Goal: Task Accomplishment & Management: Manage account settings

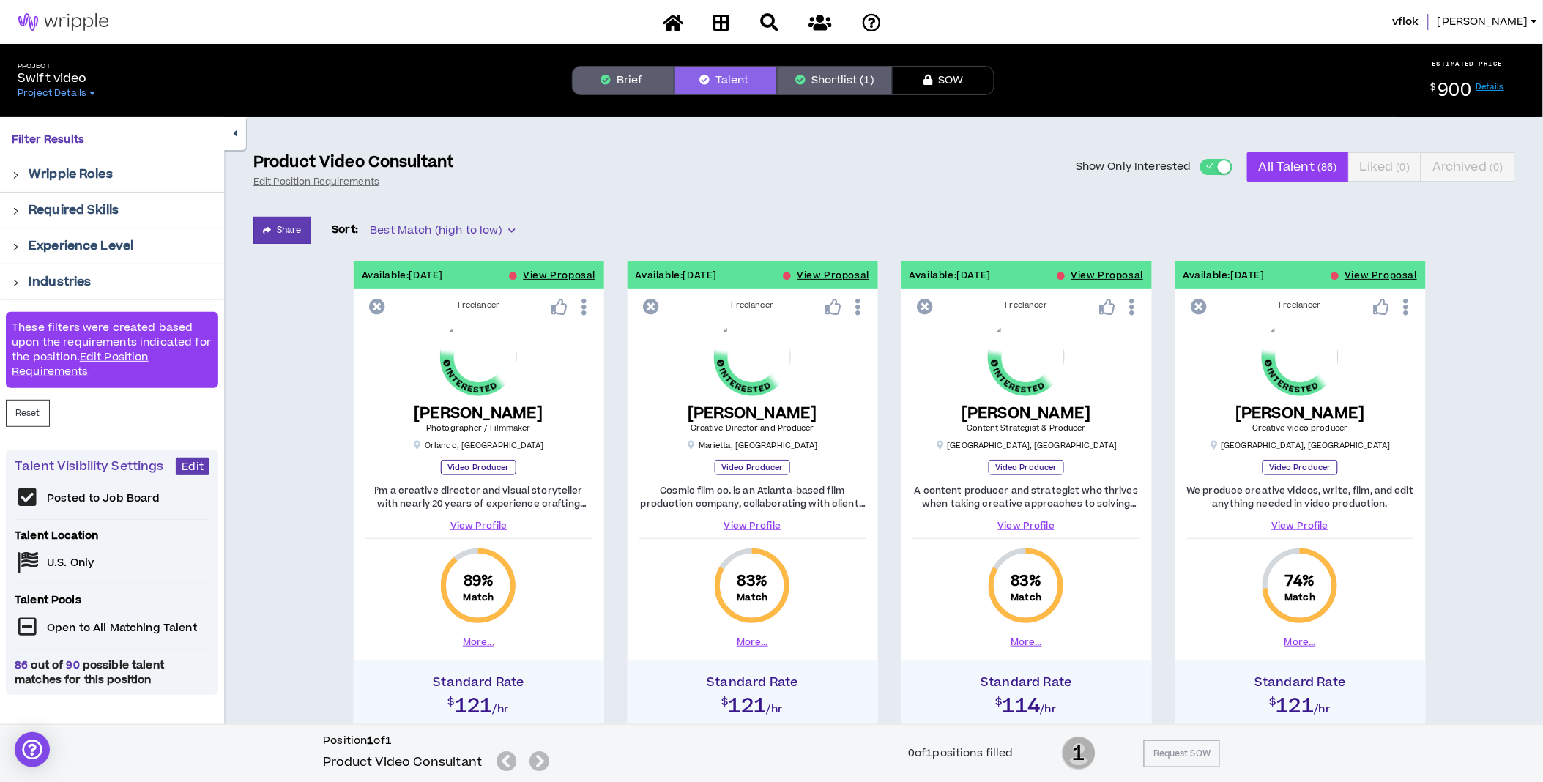
click at [1204, 88] on link "Details" at bounding box center [1491, 86] width 29 height 11
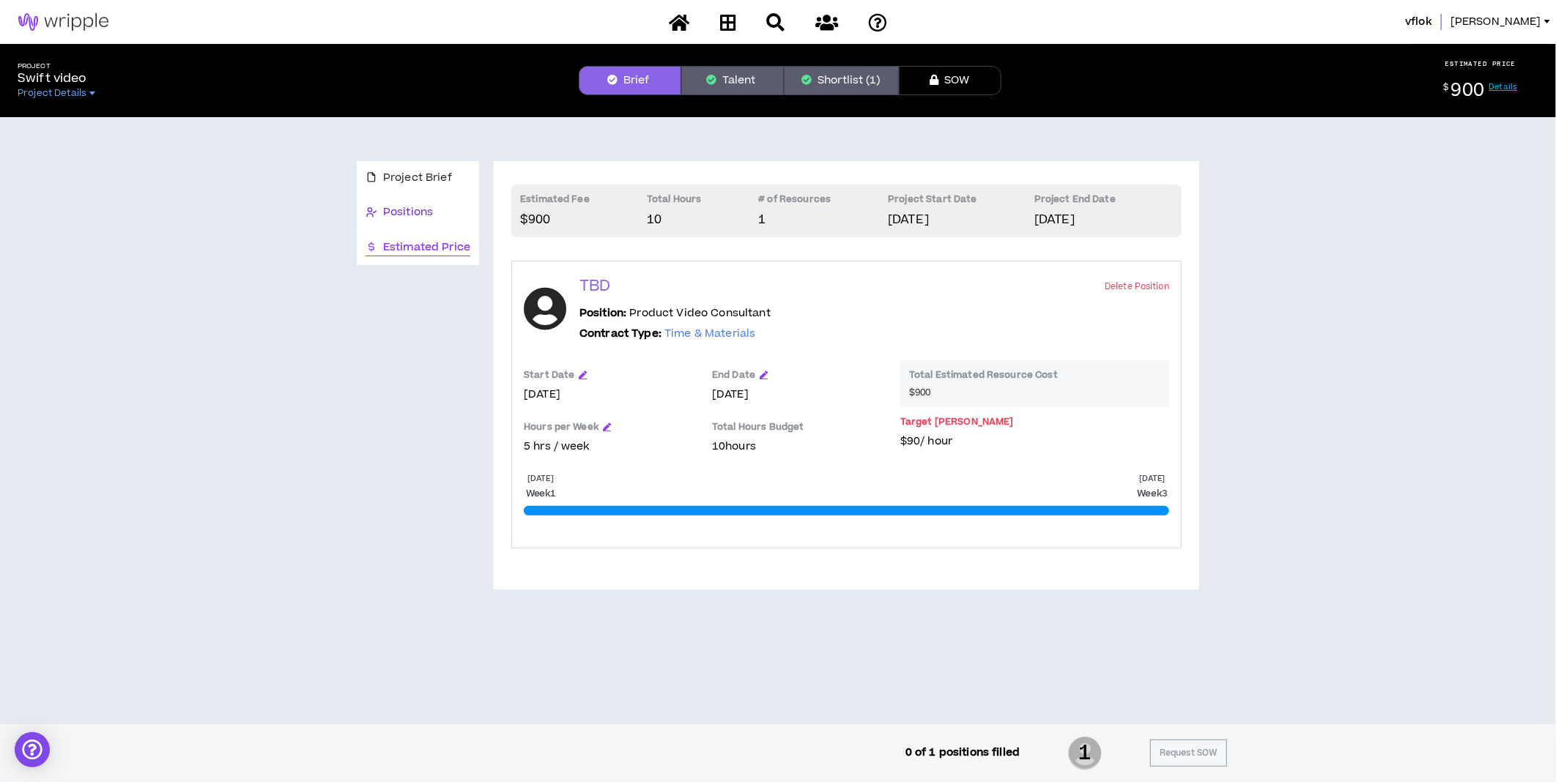
click at [383, 212] on span "Positions" at bounding box center [408, 212] width 50 height 16
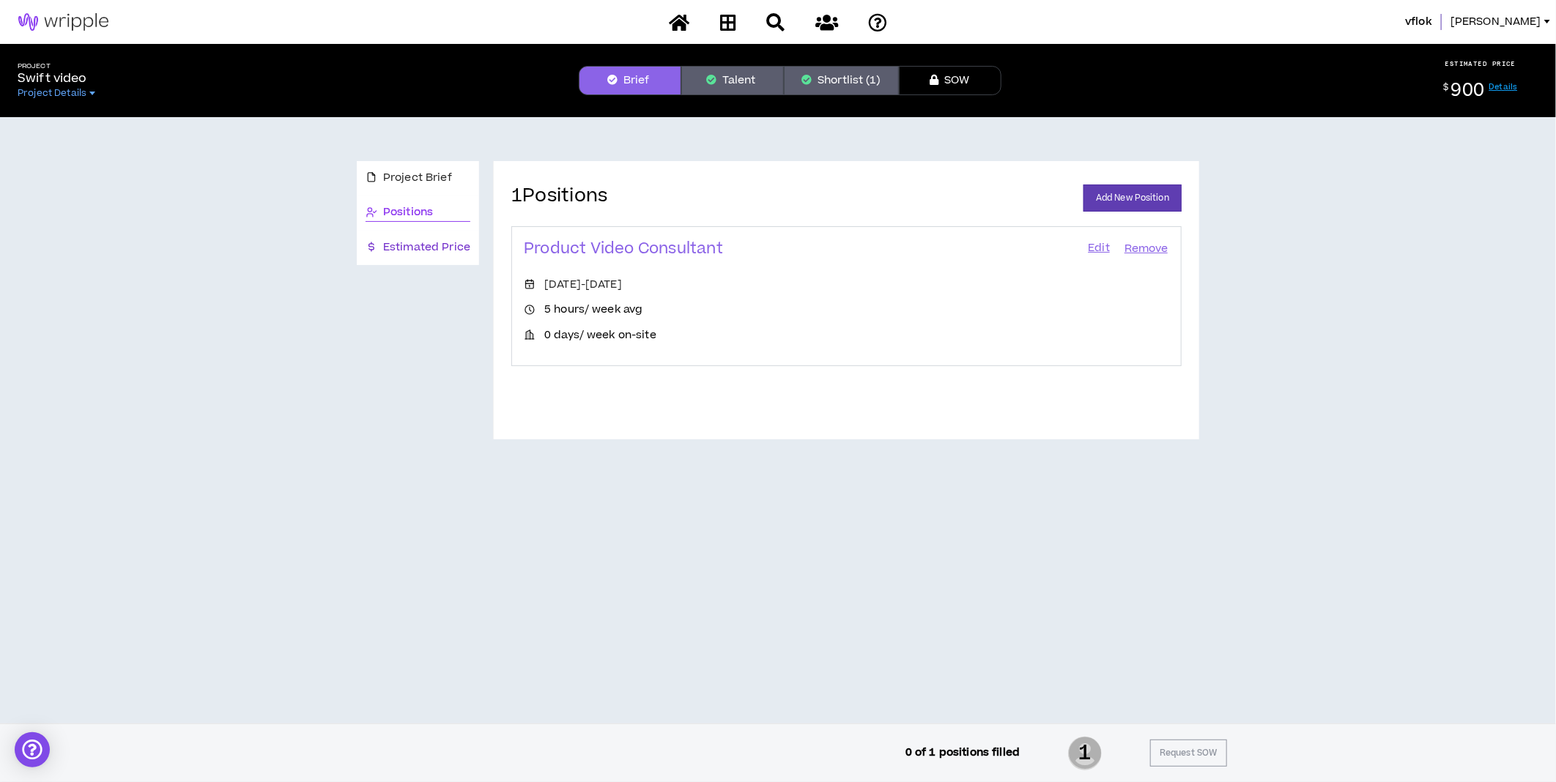
click at [391, 247] on span "Estimated Price" at bounding box center [426, 248] width 87 height 16
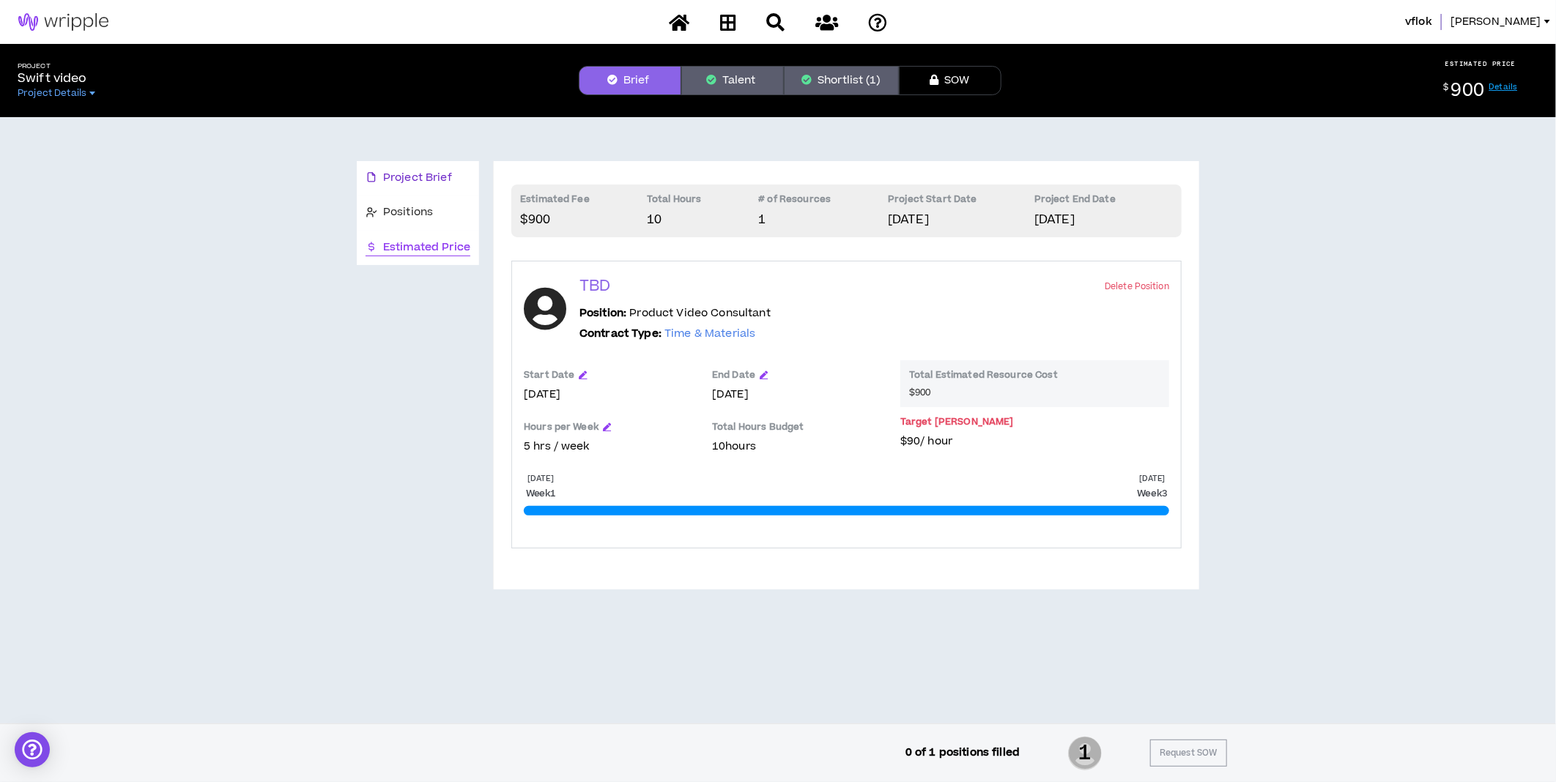
click at [400, 180] on span "Project Brief" at bounding box center [417, 178] width 69 height 16
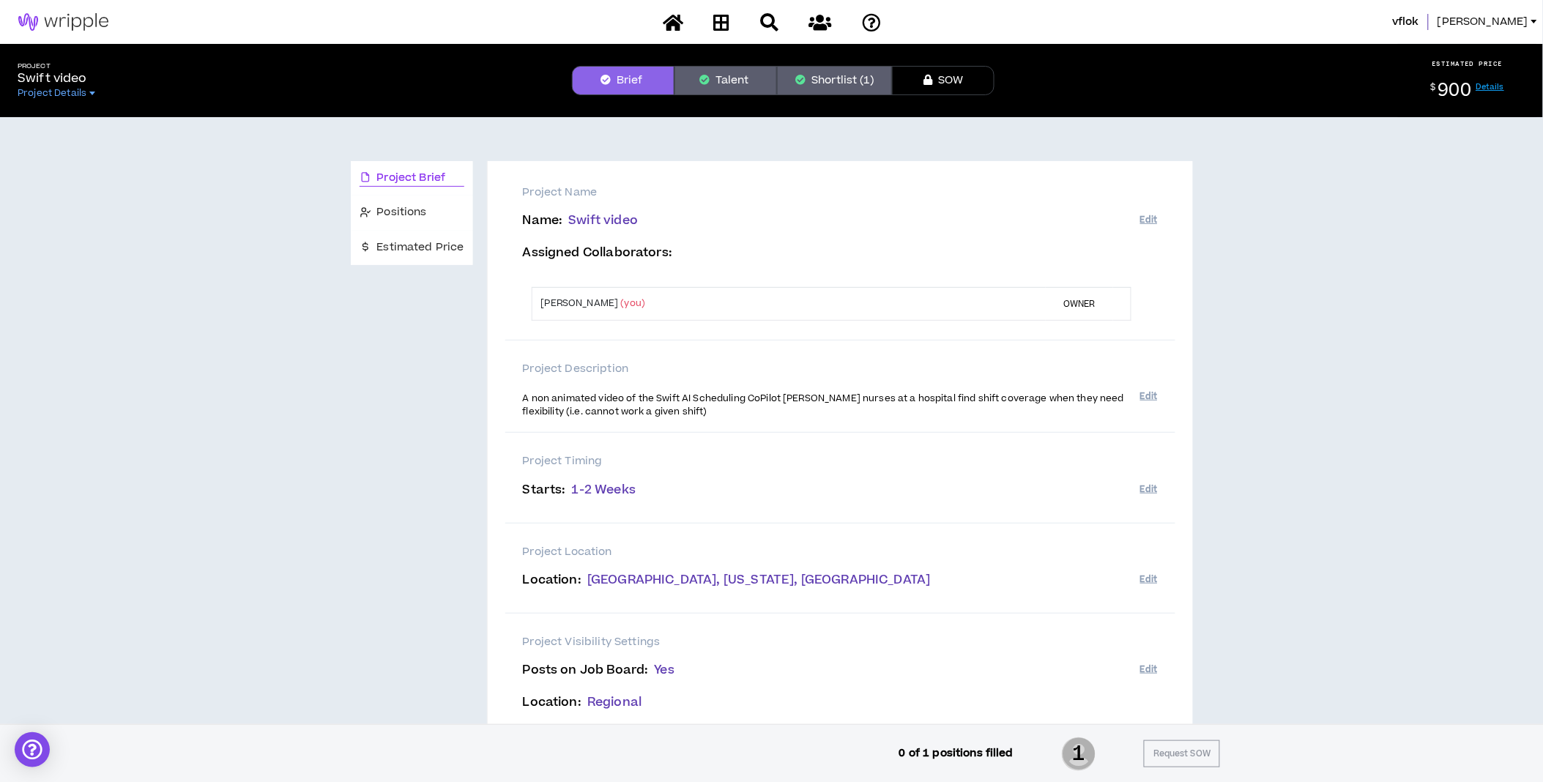
click at [1204, 18] on span "[PERSON_NAME]" at bounding box center [1483, 22] width 91 height 16
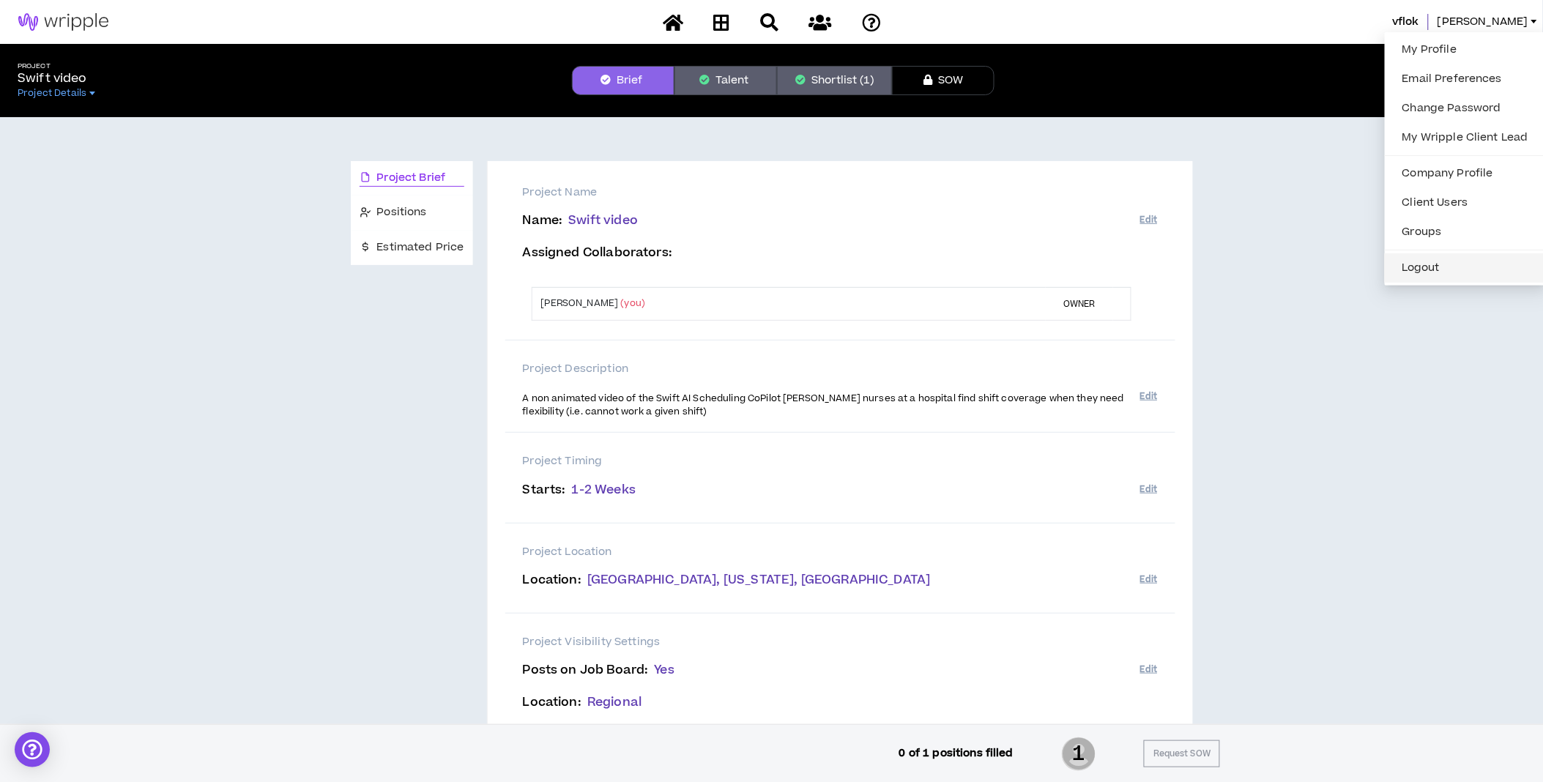
click at [1204, 270] on button "Logout" at bounding box center [1466, 268] width 144 height 22
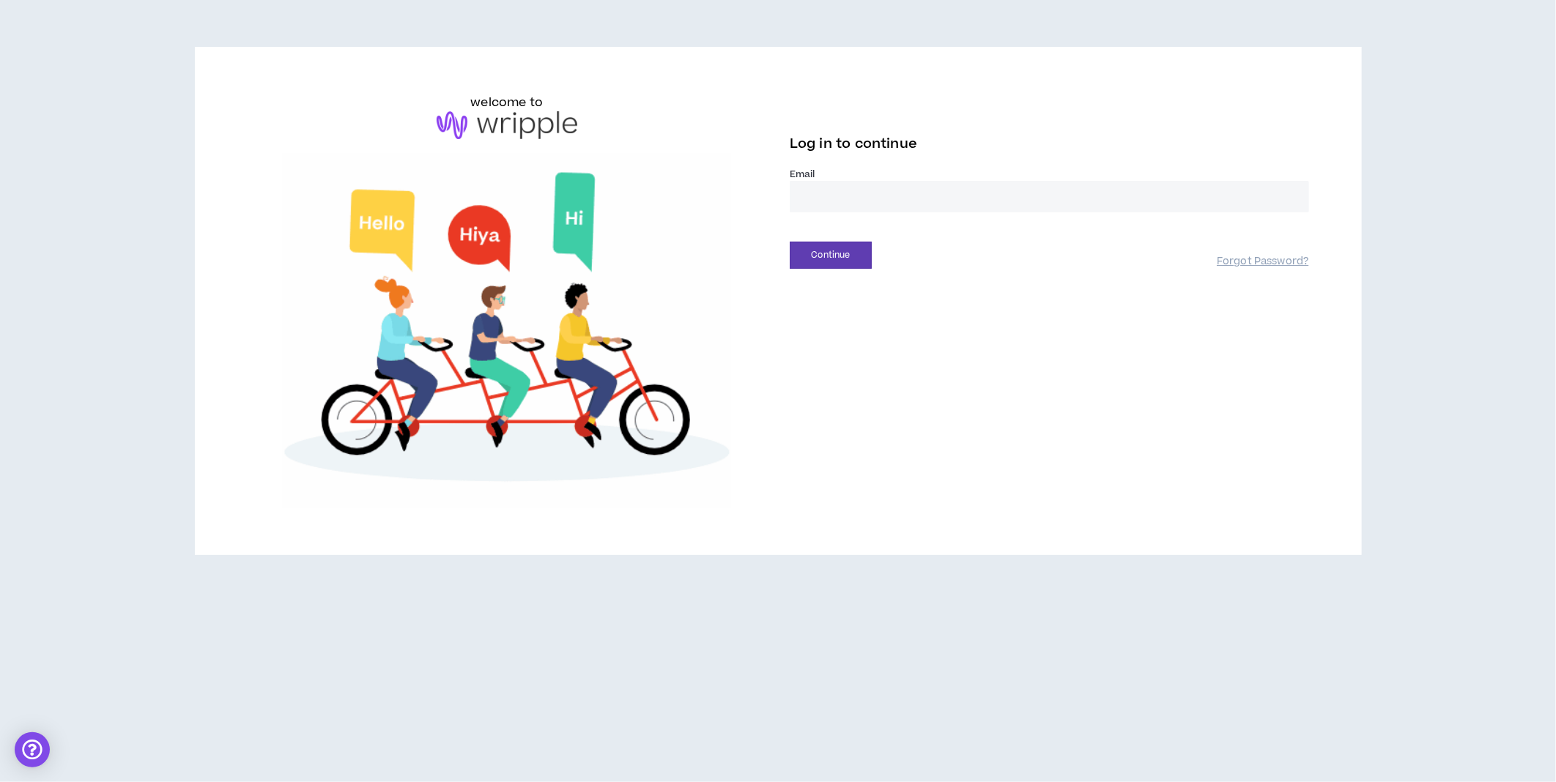
click at [821, 192] on input "email" at bounding box center [1049, 196] width 519 height 31
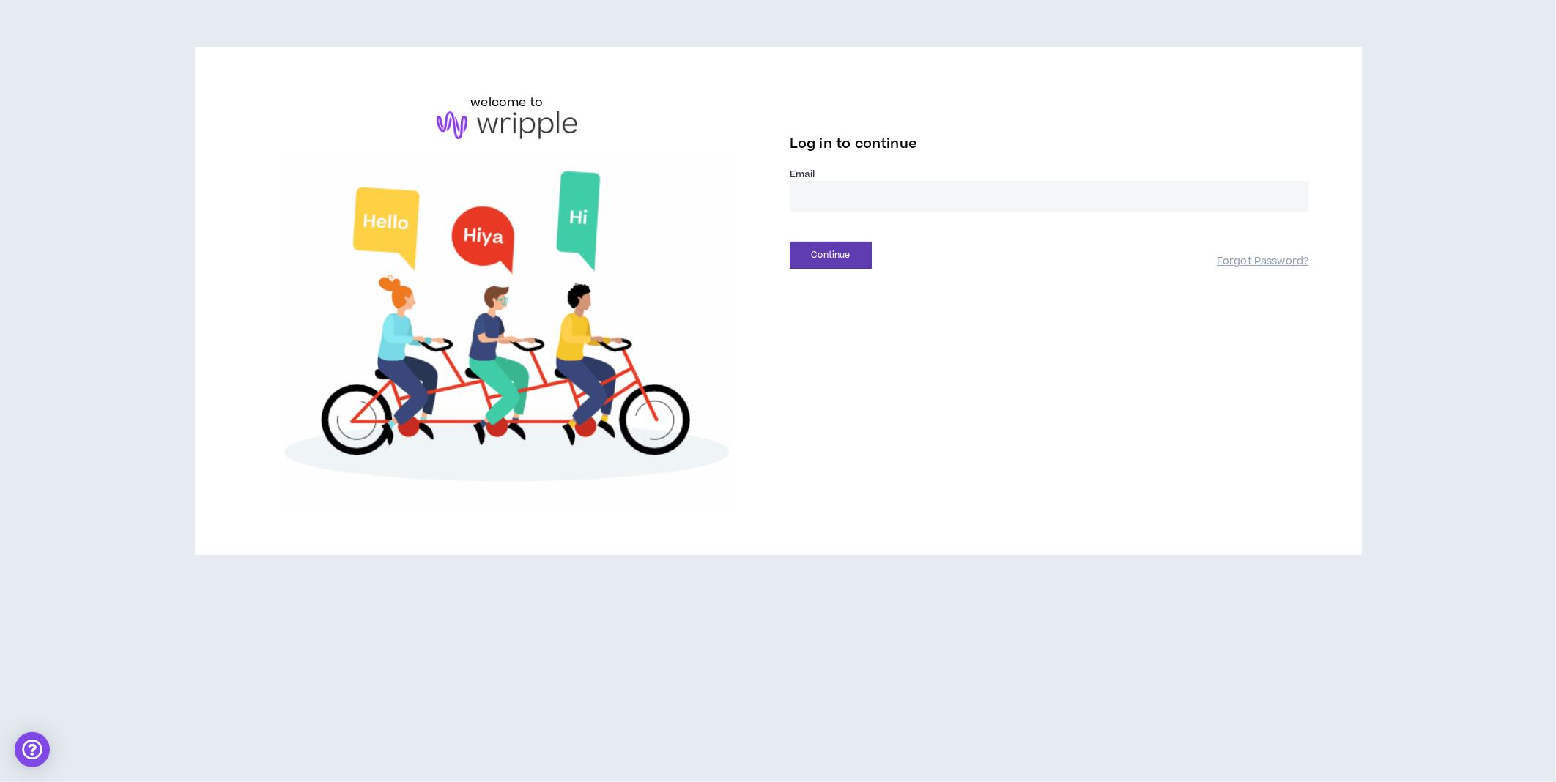
type input "**********"
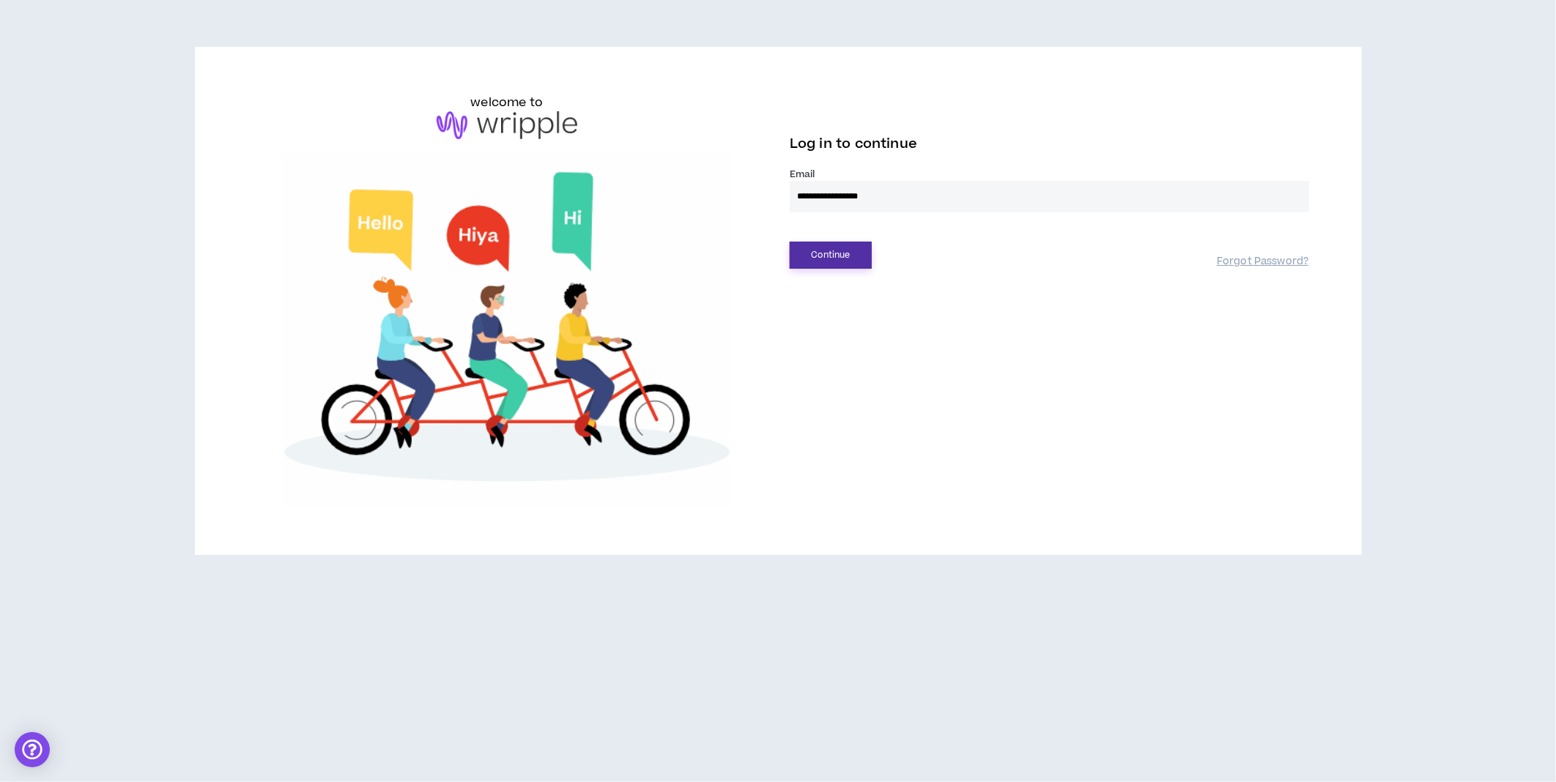
click at [823, 262] on button "Continue" at bounding box center [831, 255] width 82 height 27
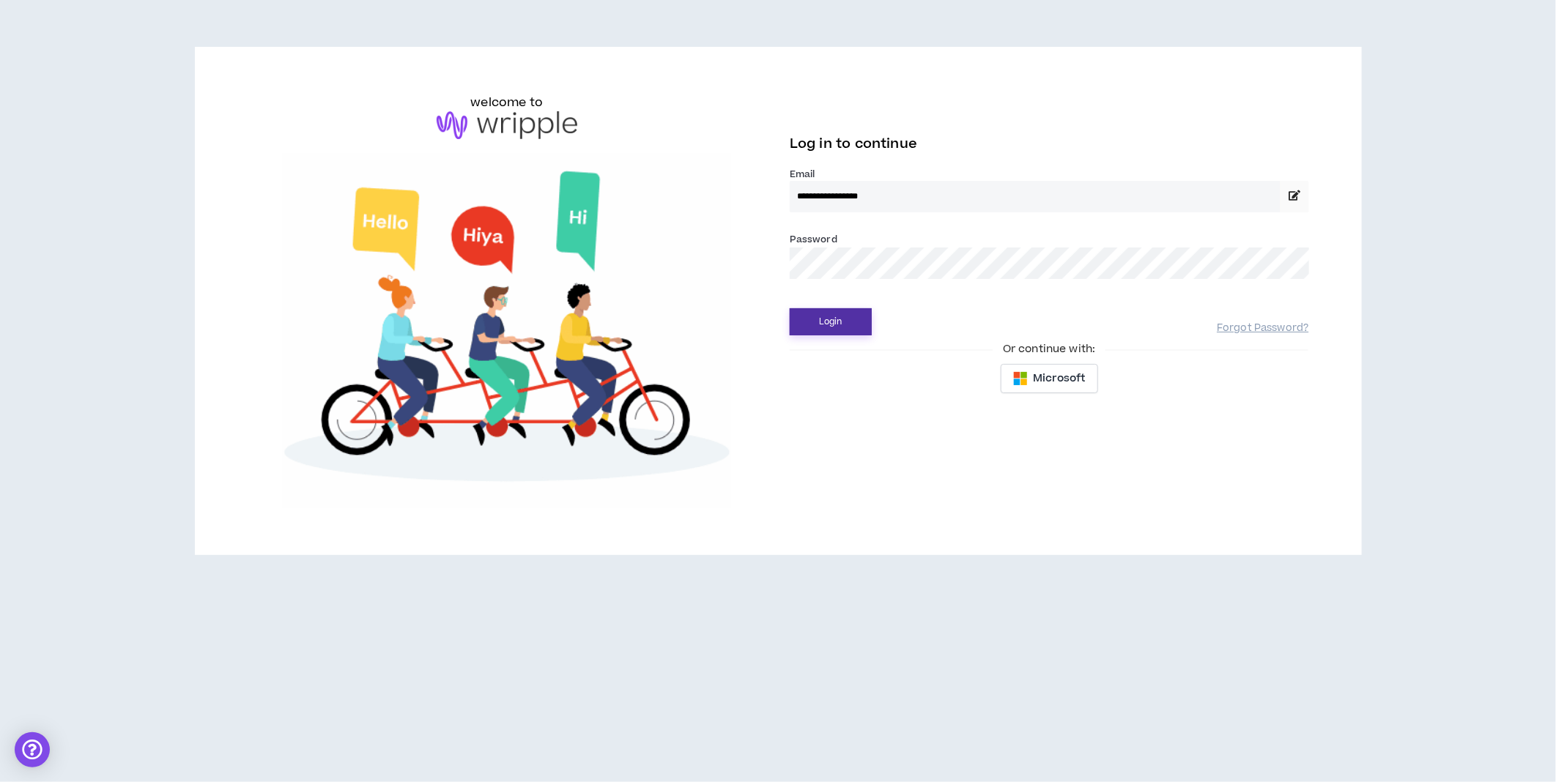
click at [817, 330] on button "Login" at bounding box center [831, 321] width 82 height 27
